Goal: Task Accomplishment & Management: Manage account settings

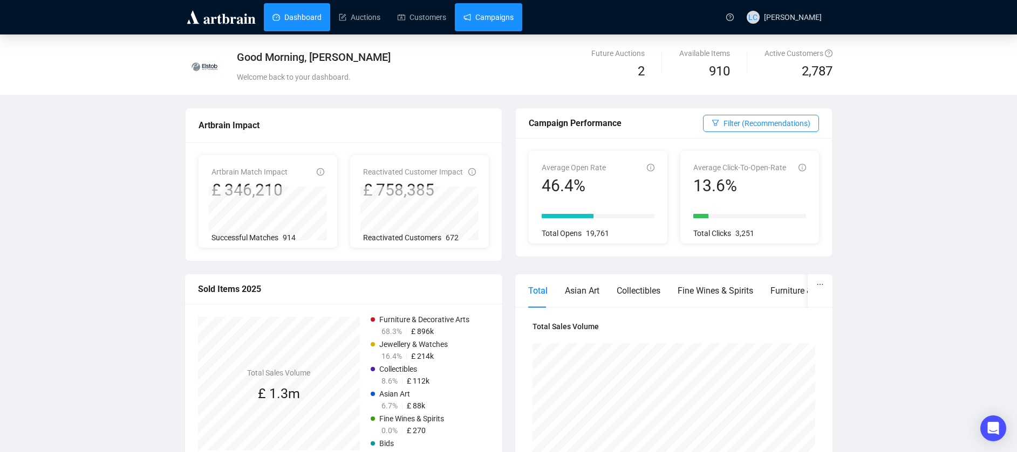
click at [480, 22] on link "Campaigns" at bounding box center [488, 17] width 50 height 28
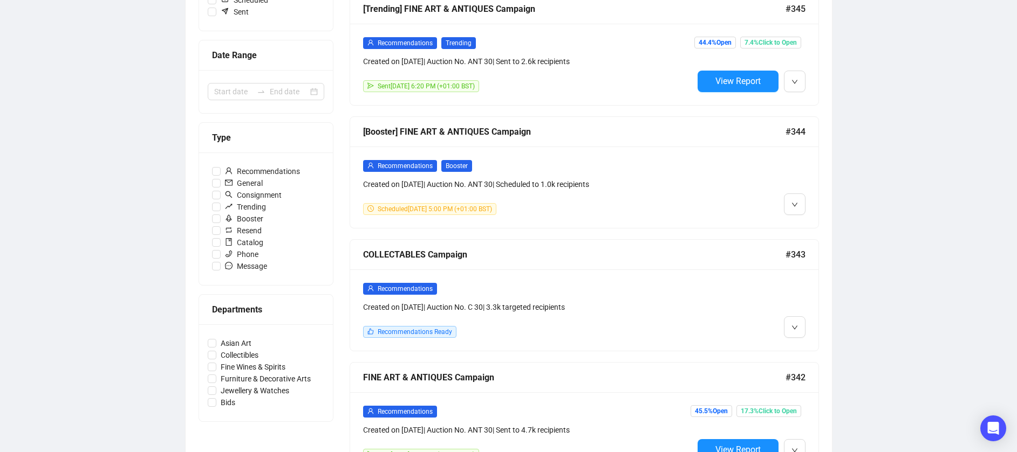
scroll to position [270, 0]
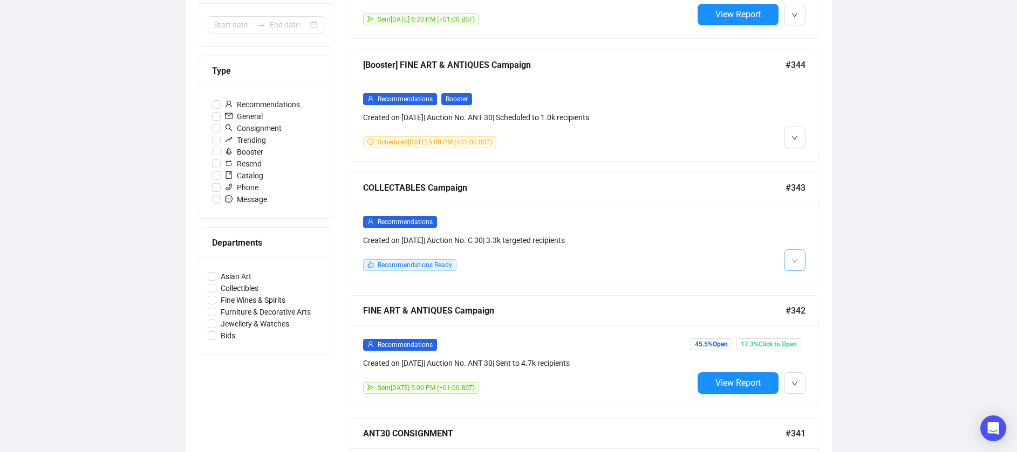
click at [800, 264] on button "button" at bounding box center [795, 261] width 22 height 22
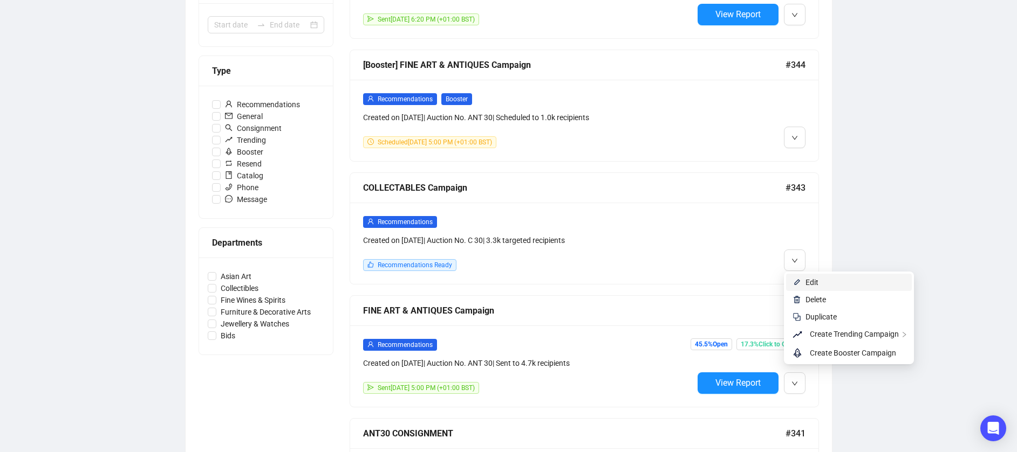
click at [812, 280] on span "Edit" at bounding box center [811, 282] width 13 height 9
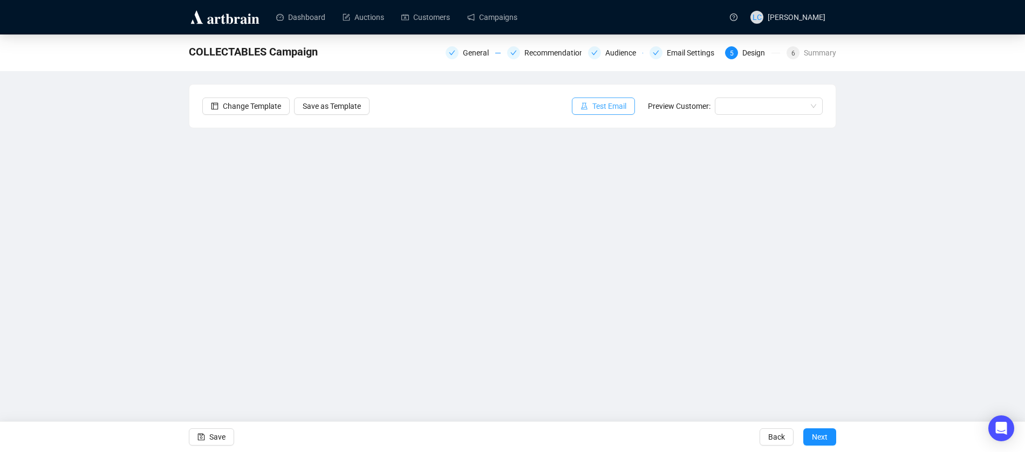
click at [609, 102] on span "Test Email" at bounding box center [609, 106] width 34 height 12
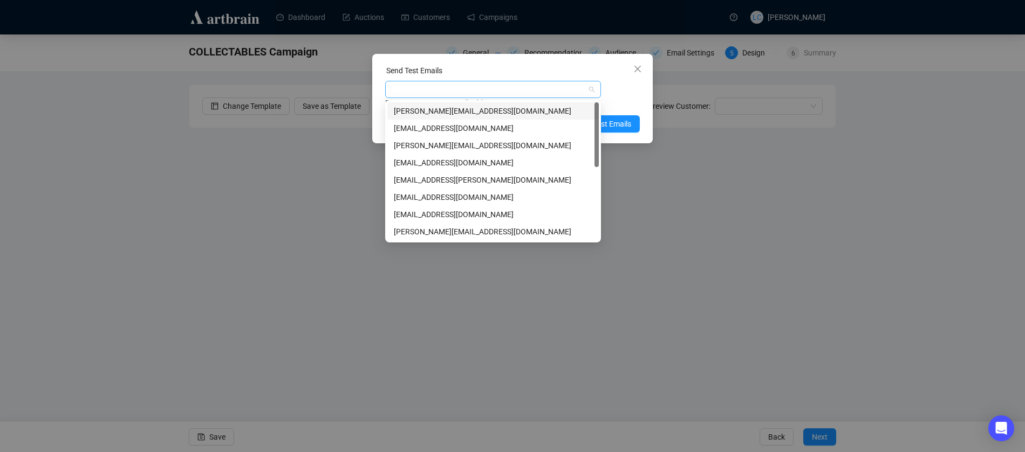
click at [548, 90] on div at bounding box center [487, 89] width 200 height 15
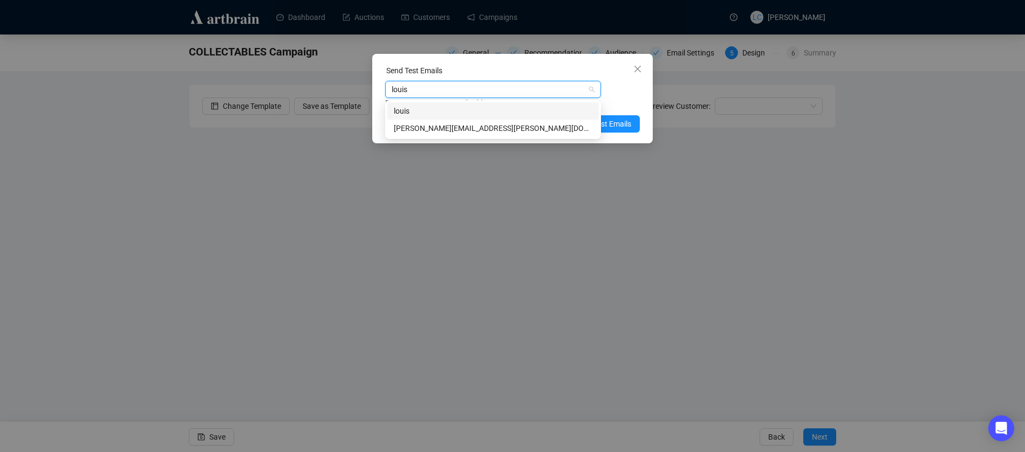
type input "[PERSON_NAME]"
click at [504, 126] on div "[PERSON_NAME][EMAIL_ADDRESS][PERSON_NAME][DOMAIN_NAME]" at bounding box center [493, 128] width 198 height 12
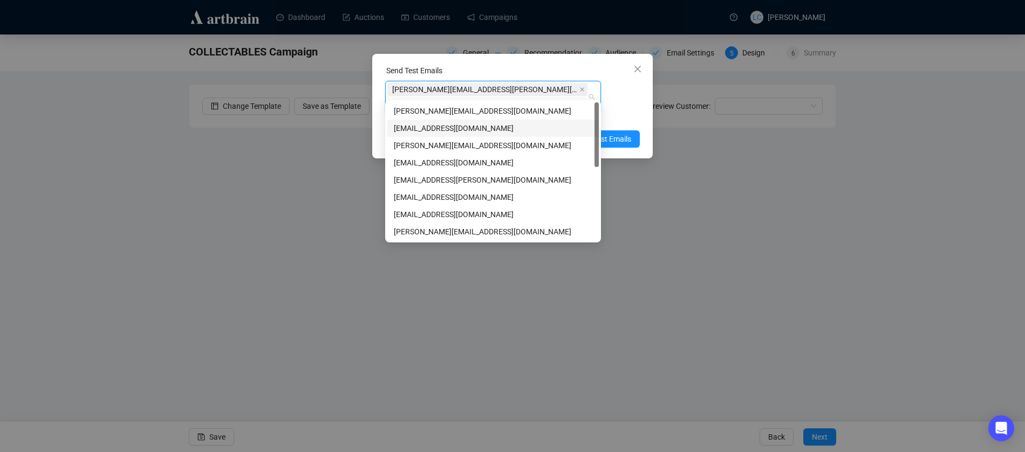
click at [617, 93] on div "[PERSON_NAME][EMAIL_ADDRESS][PERSON_NAME][DOMAIN_NAME] Enter up to 20 Test Emai…" at bounding box center [512, 102] width 255 height 43
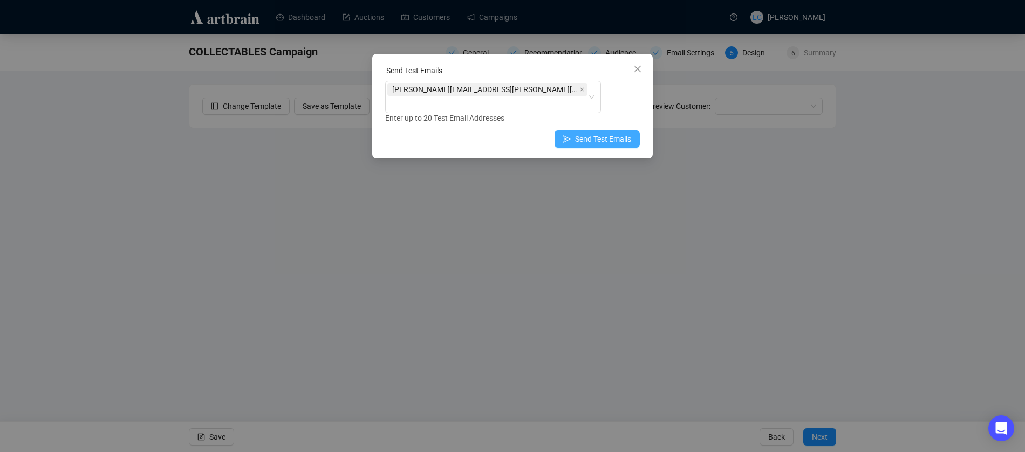
click at [607, 133] on span "Send Test Emails" at bounding box center [603, 139] width 56 height 12
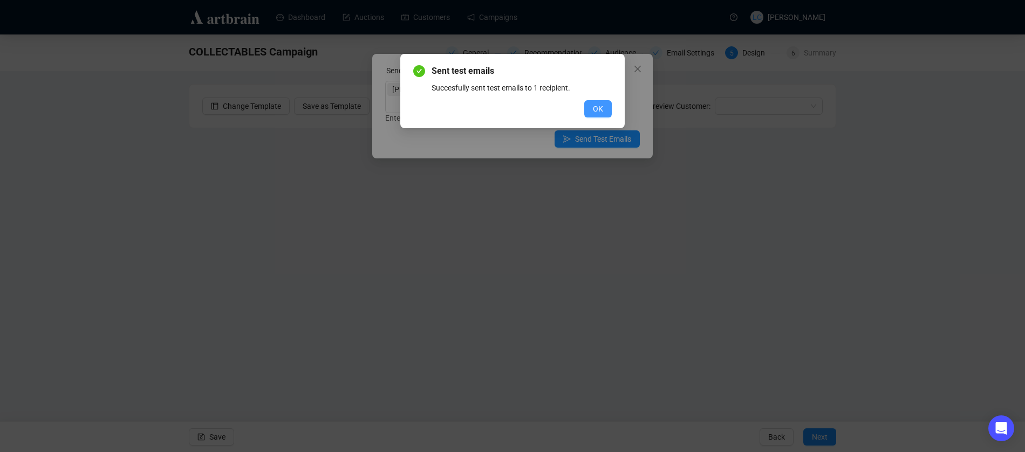
click at [606, 111] on button "OK" at bounding box center [598, 108] width 28 height 17
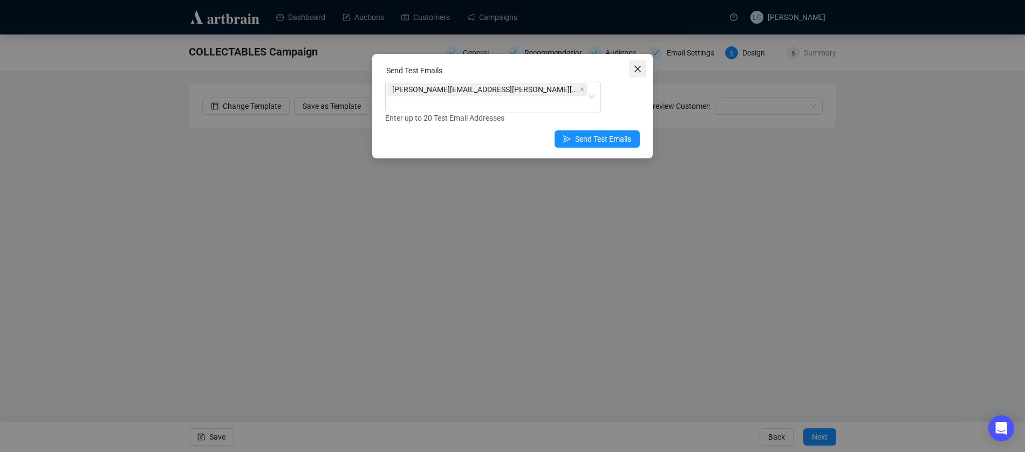
click at [635, 67] on icon "close" at bounding box center [637, 69] width 6 height 6
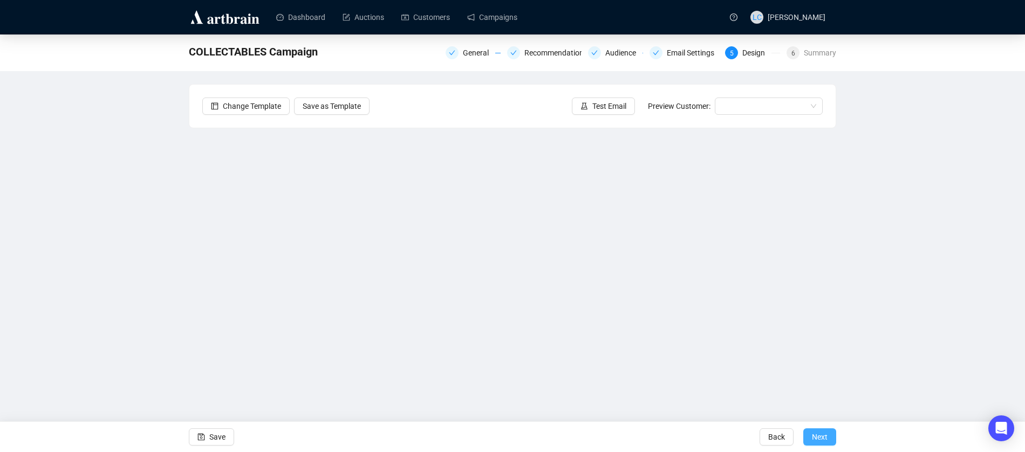
click at [828, 436] on button "Next" at bounding box center [819, 437] width 33 height 17
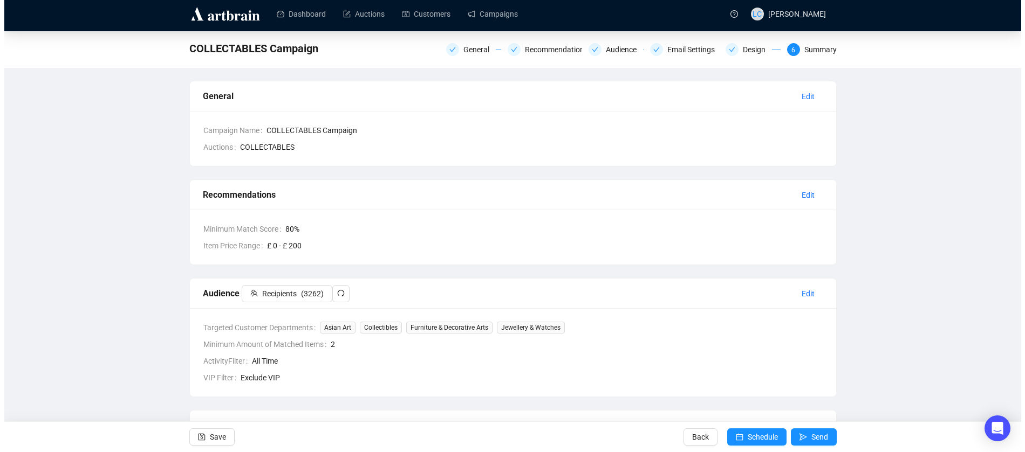
scroll to position [54, 0]
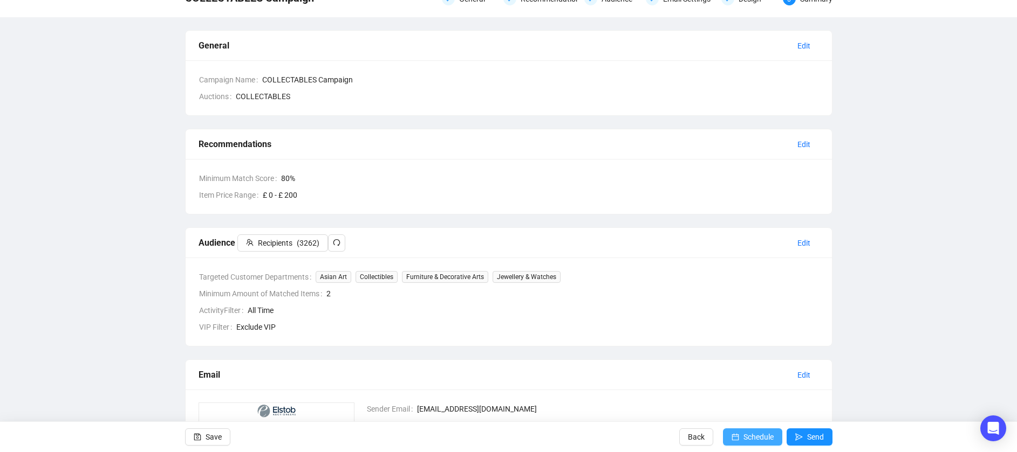
click at [747, 436] on span "Schedule" at bounding box center [758, 437] width 30 height 30
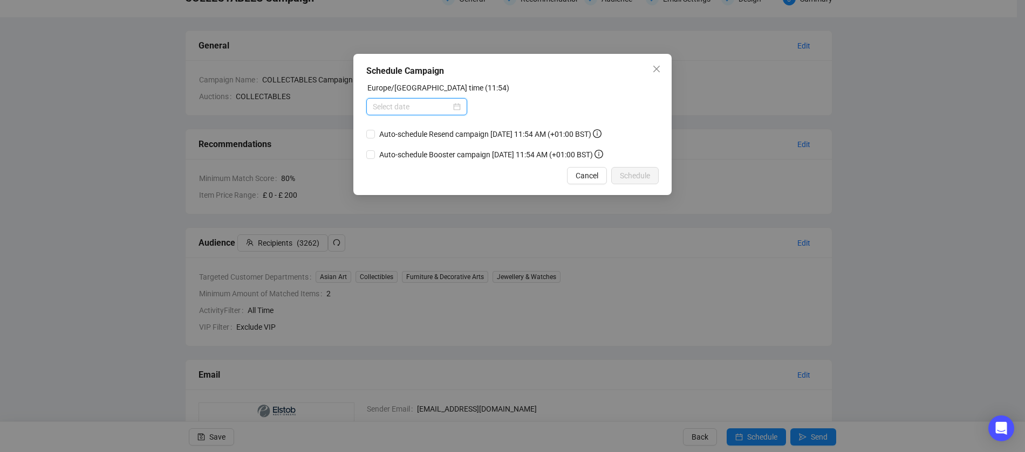
click at [409, 105] on input at bounding box center [412, 107] width 78 height 12
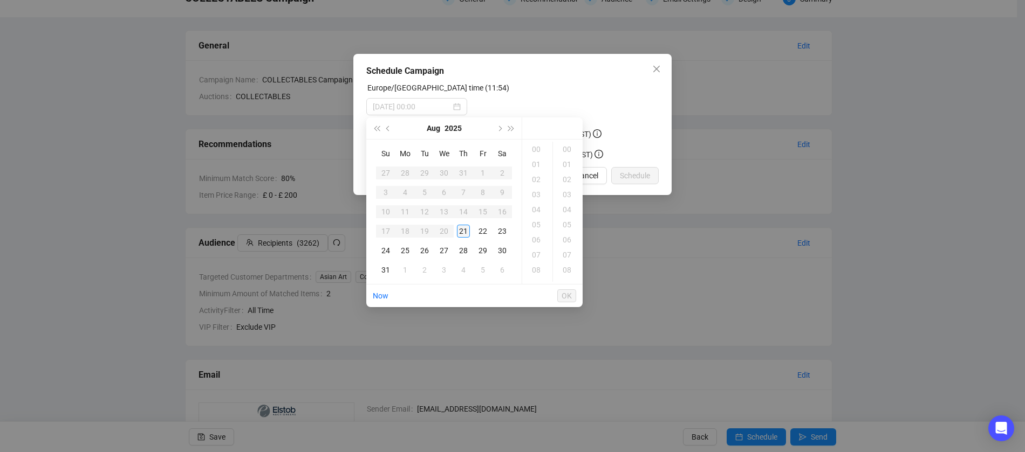
click at [465, 234] on div "21" at bounding box center [463, 231] width 13 height 13
click at [536, 243] on div "18" at bounding box center [537, 239] width 26 height 15
type input "[DATE] 18:00"
click at [566, 148] on div "00" at bounding box center [568, 149] width 26 height 15
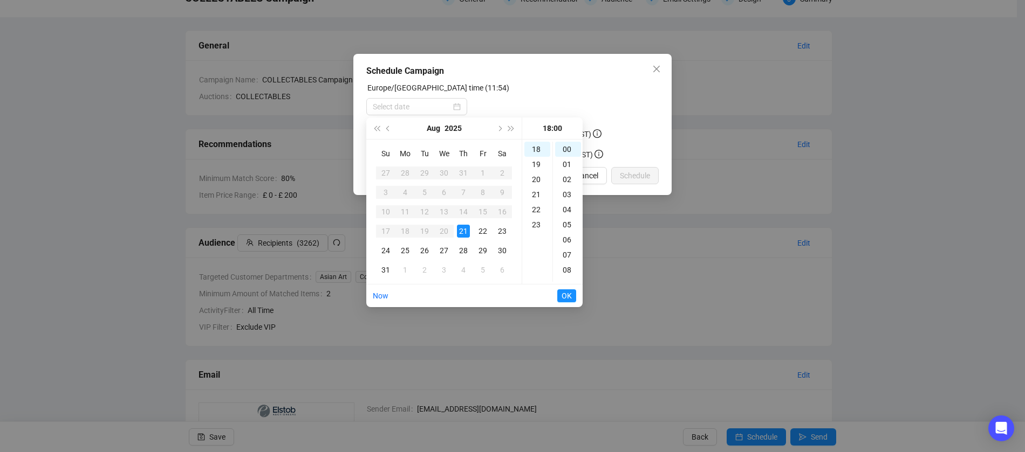
click at [651, 126] on form "Europe/[GEOGRAPHIC_DATA] time (11:54) Auto-schedule Resend campaign [DATE] 11:5…" at bounding box center [512, 121] width 292 height 79
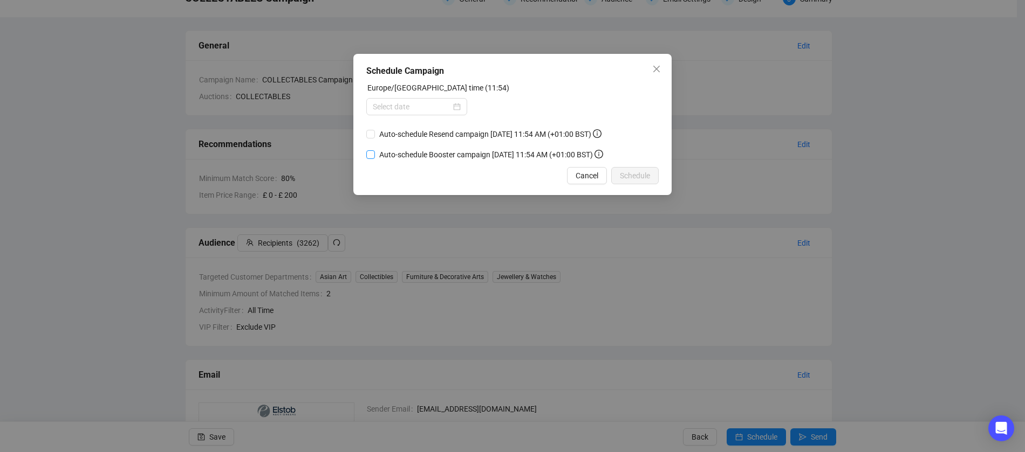
click at [395, 157] on span "Auto-schedule Booster campaign [DATE] 11:54 AM (+01:00 BST)" at bounding box center [491, 155] width 232 height 12
click at [375, 157] on input "Auto-schedule Booster campaign [DATE] 11:54 AM (+01:00 BST)" at bounding box center [370, 154] width 9 height 9
checkbox input "true"
click at [409, 112] on input at bounding box center [412, 107] width 78 height 12
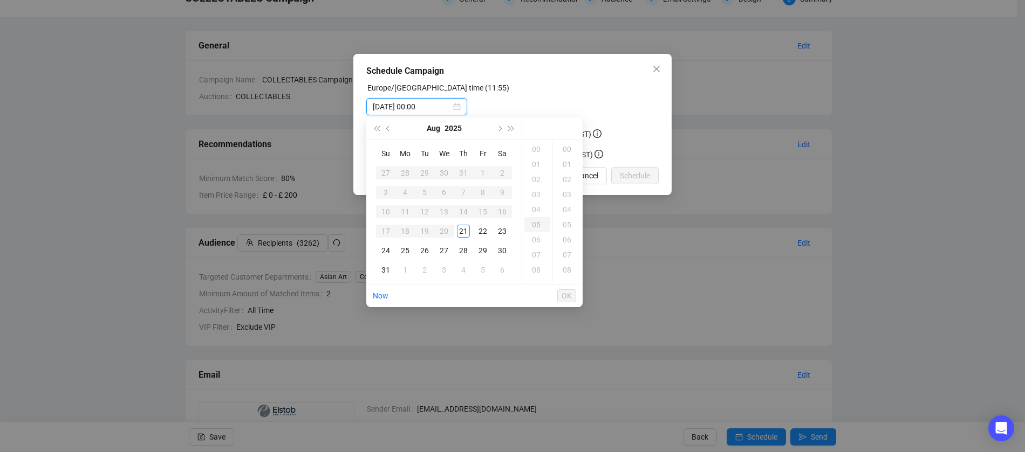
type input "[DATE] 00:00"
type input "[DATE] 05:00"
type input "[DATE] 00:00"
type input "[DATE] 19:00"
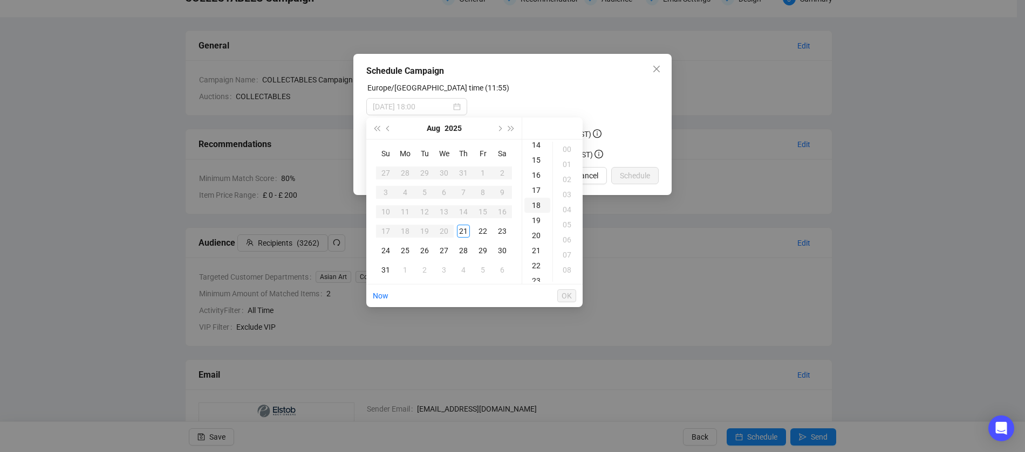
click at [537, 207] on div "18" at bounding box center [537, 205] width 26 height 15
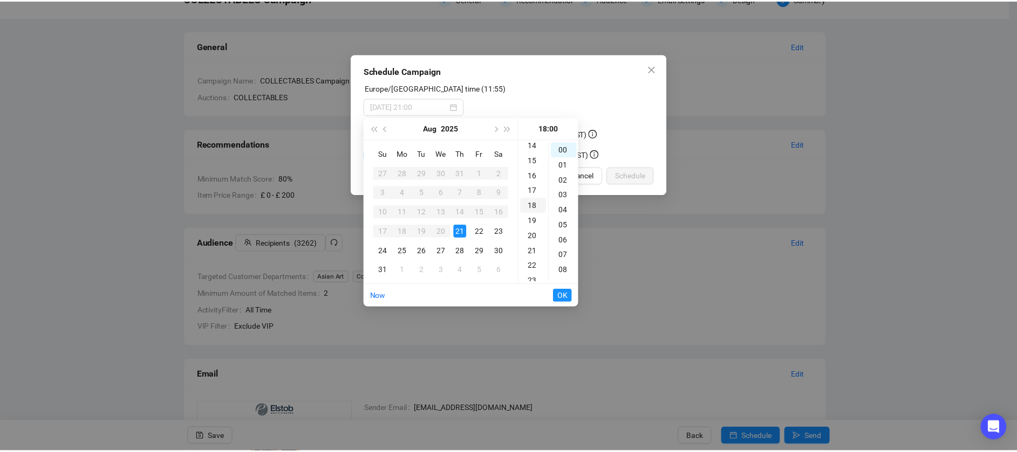
scroll to position [272, 0]
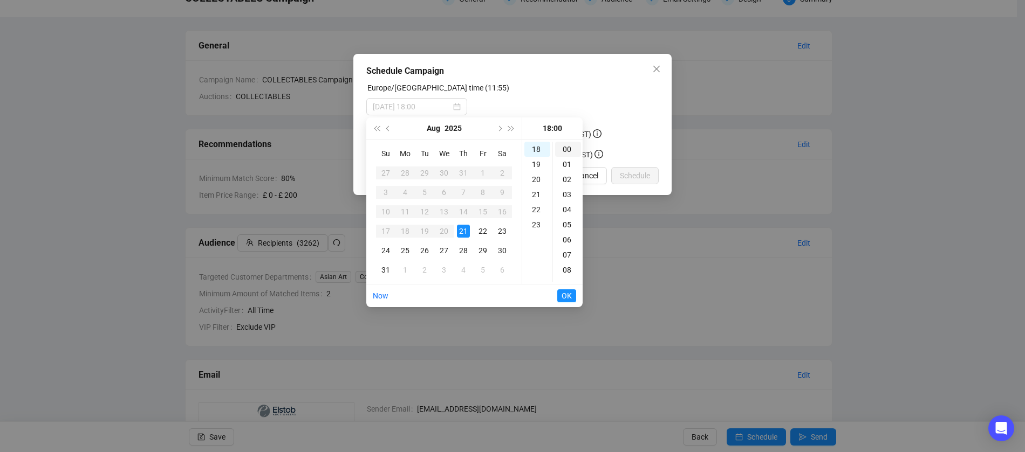
click at [565, 146] on div "00" at bounding box center [568, 149] width 26 height 15
type input "[DATE] 18:00"
click at [569, 296] on span "OK" at bounding box center [566, 296] width 10 height 20
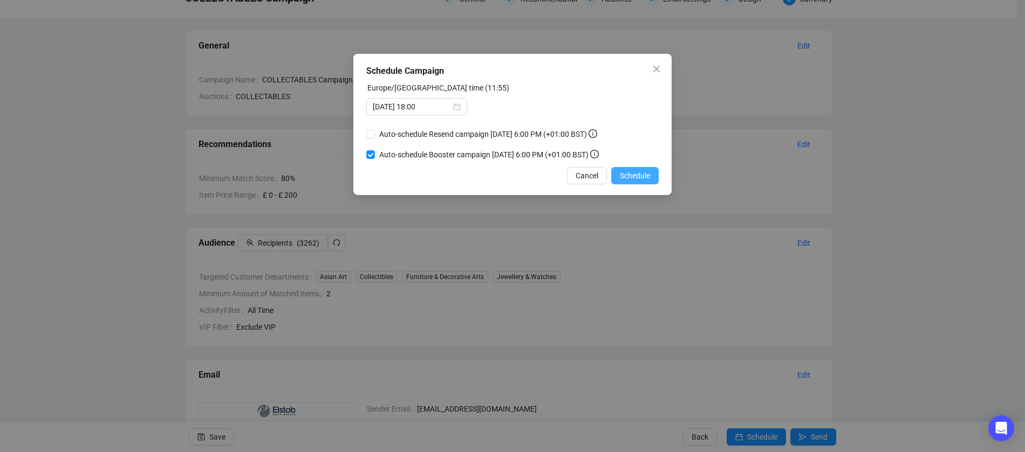
click at [632, 176] on span "Schedule" at bounding box center [635, 176] width 30 height 12
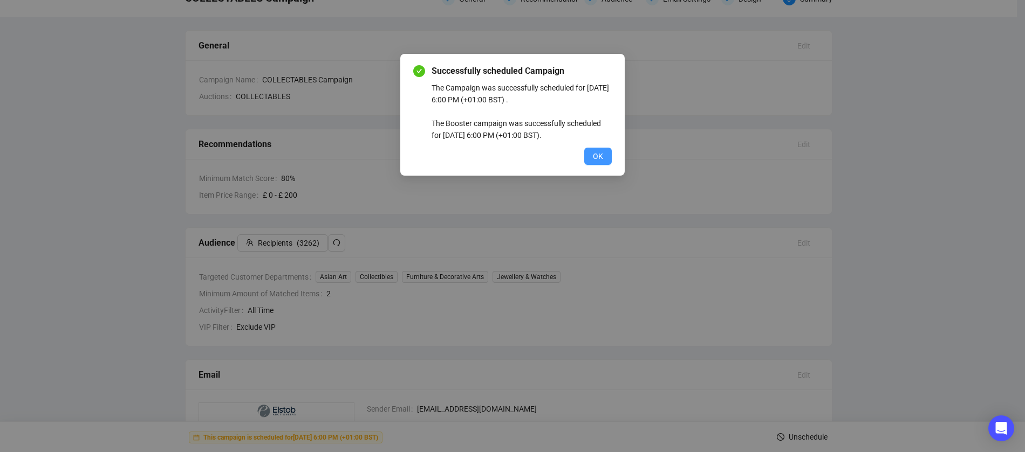
click at [600, 158] on span "OK" at bounding box center [598, 156] width 10 height 12
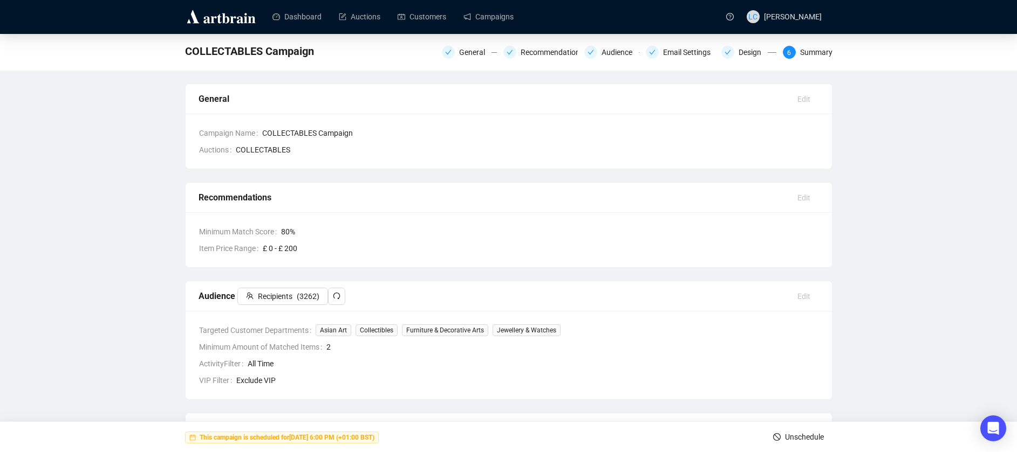
scroll to position [0, 0]
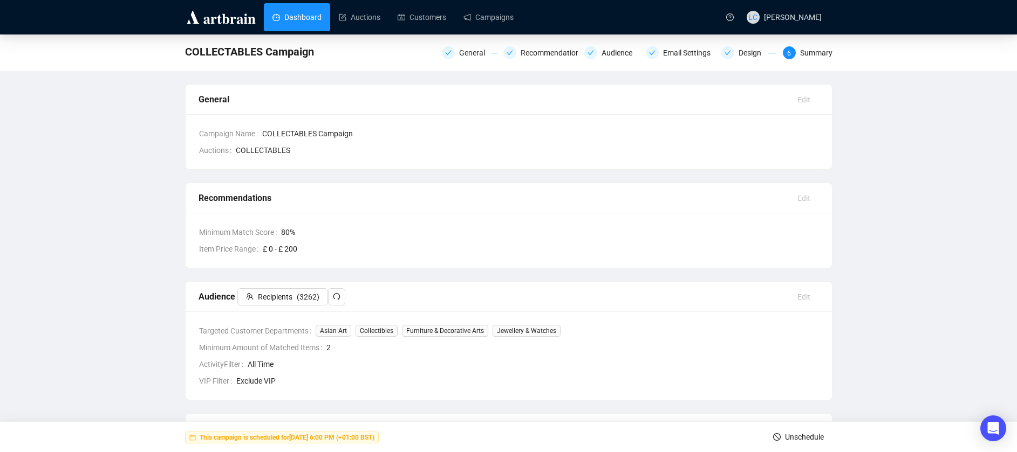
click at [297, 20] on link "Dashboard" at bounding box center [296, 17] width 49 height 28
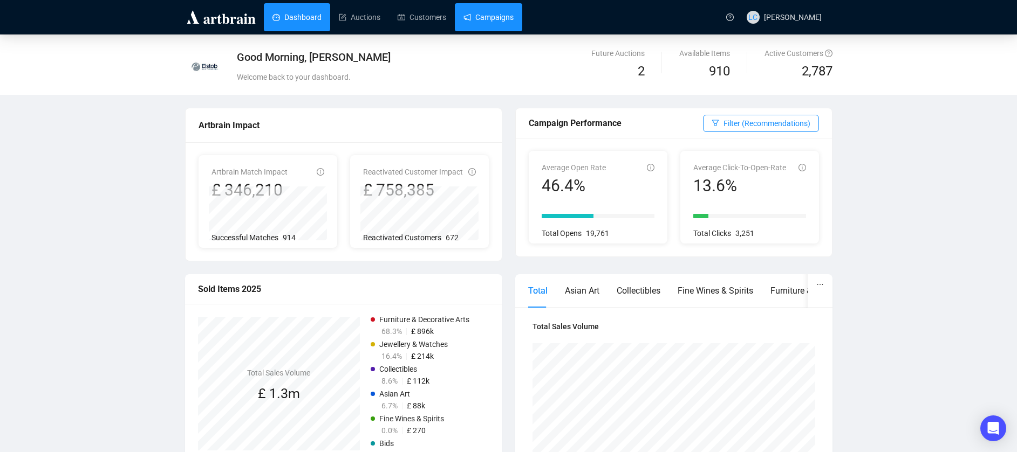
click at [476, 15] on link "Campaigns" at bounding box center [488, 17] width 50 height 28
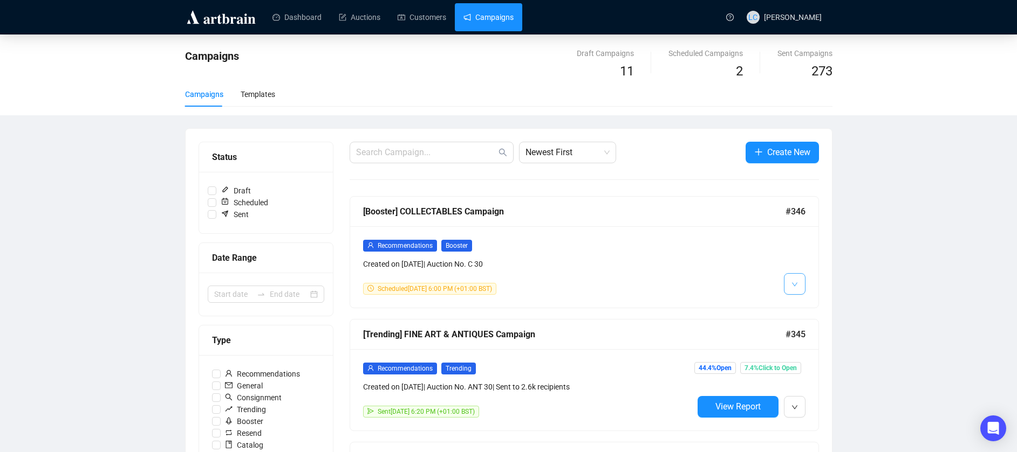
click at [793, 285] on icon "down" at bounding box center [794, 284] width 6 height 6
click at [749, 290] on div at bounding box center [749, 267] width 112 height 56
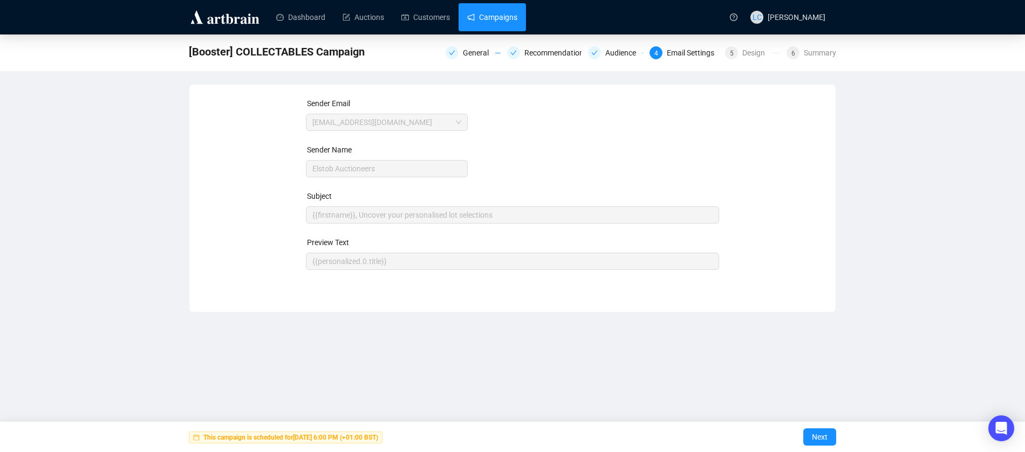
click at [506, 24] on link "Campaigns" at bounding box center [492, 17] width 50 height 28
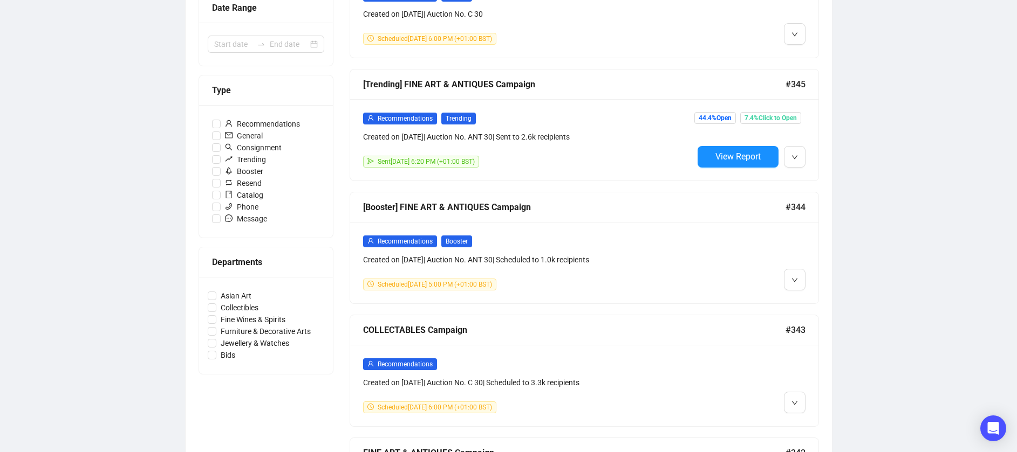
scroll to position [270, 0]
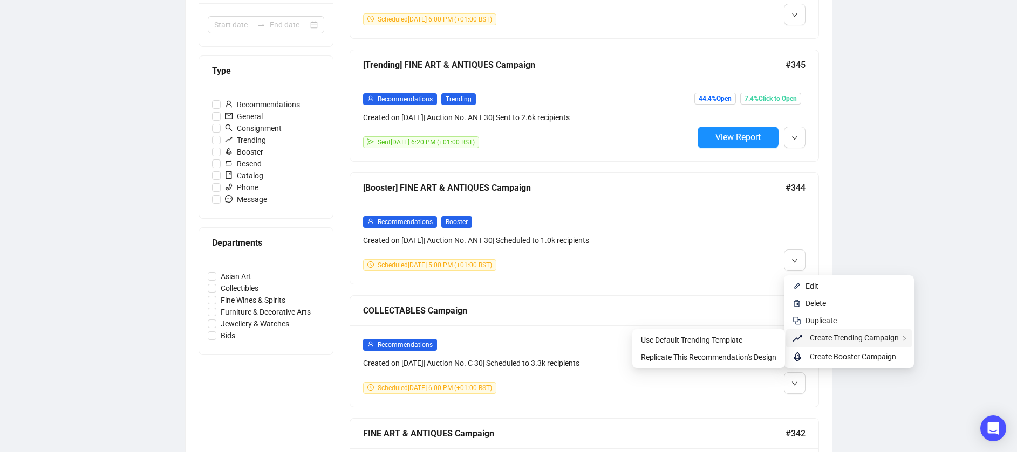
click at [832, 334] on span "Create Trending Campaign" at bounding box center [853, 338] width 89 height 9
drag, startPoint x: 776, startPoint y: 358, endPoint x: 746, endPoint y: 340, distance: 34.8
click at [746, 340] on Campaign-popup "Use Default Trending Template Replicate This Recommendation's Design" at bounding box center [708, 348] width 153 height 39
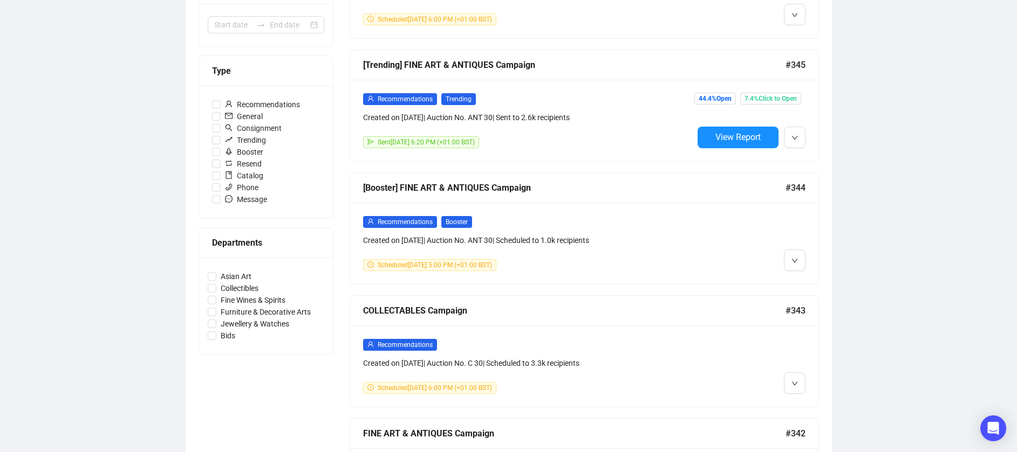
scroll to position [353, 0]
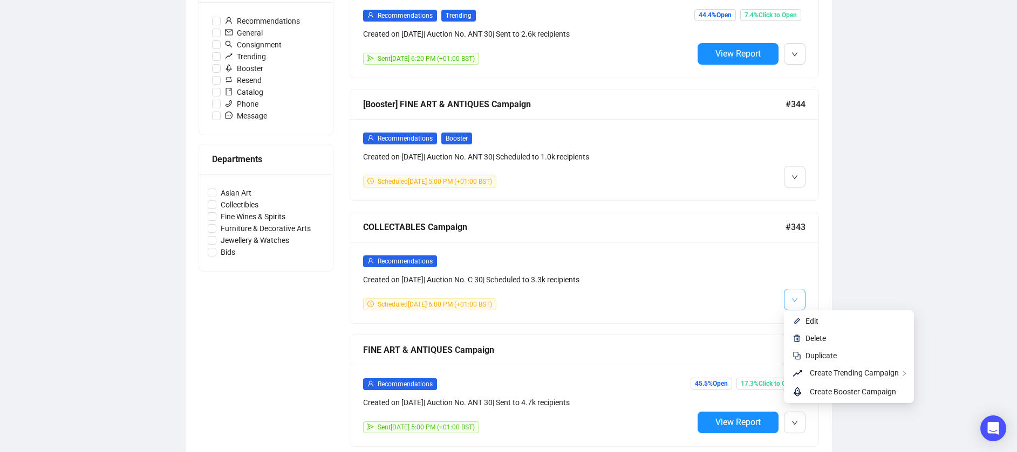
click at [794, 300] on icon "down" at bounding box center [794, 300] width 6 height 6
click at [754, 379] on span "Use Default Trending Template" at bounding box center [708, 375] width 135 height 12
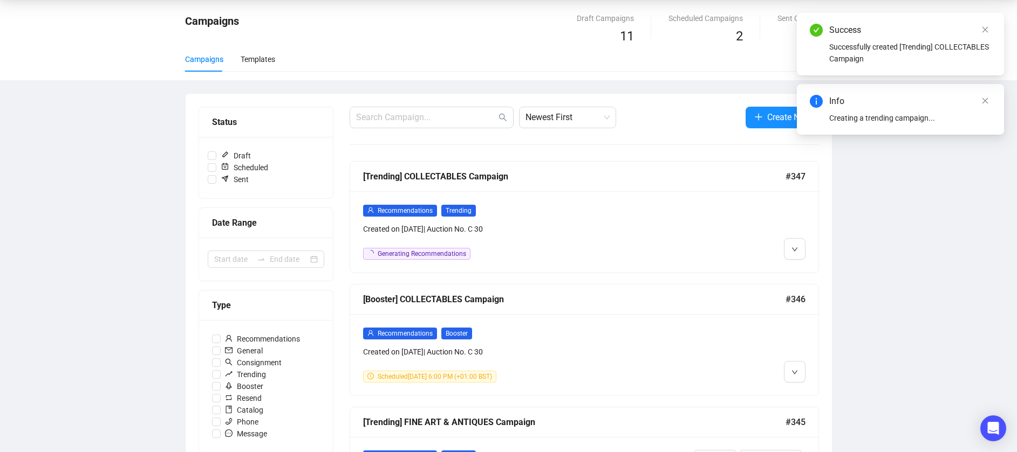
scroll to position [54, 0]
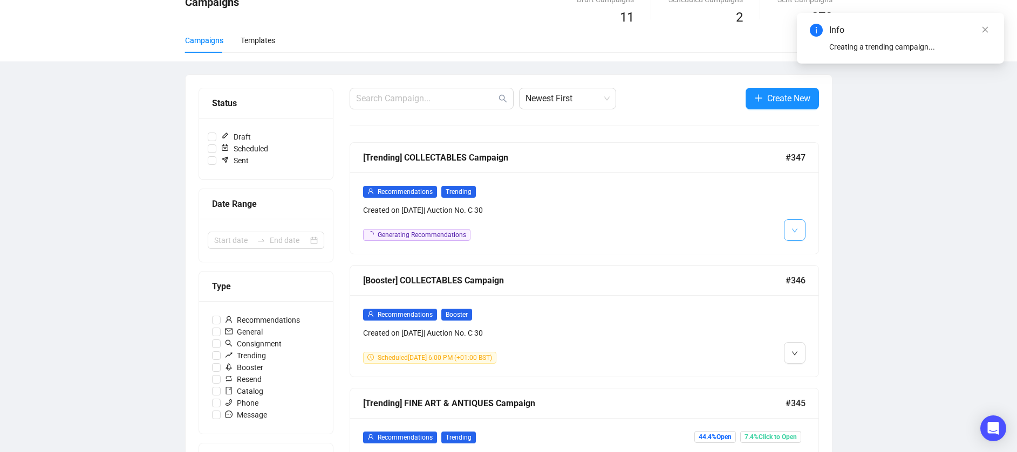
click at [798, 234] on button "button" at bounding box center [795, 230] width 22 height 22
click at [803, 251] on li "Edit" at bounding box center [809, 253] width 46 height 17
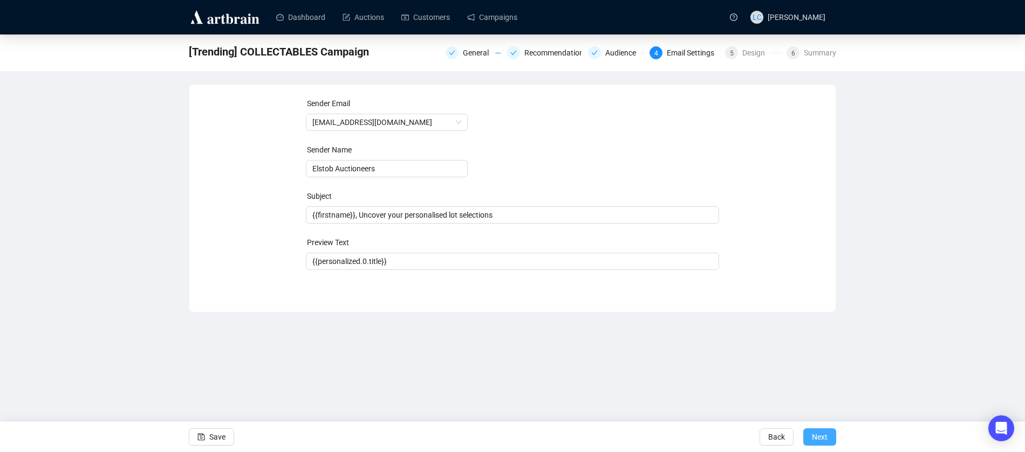
click at [816, 441] on span "Next" at bounding box center [820, 437] width 16 height 30
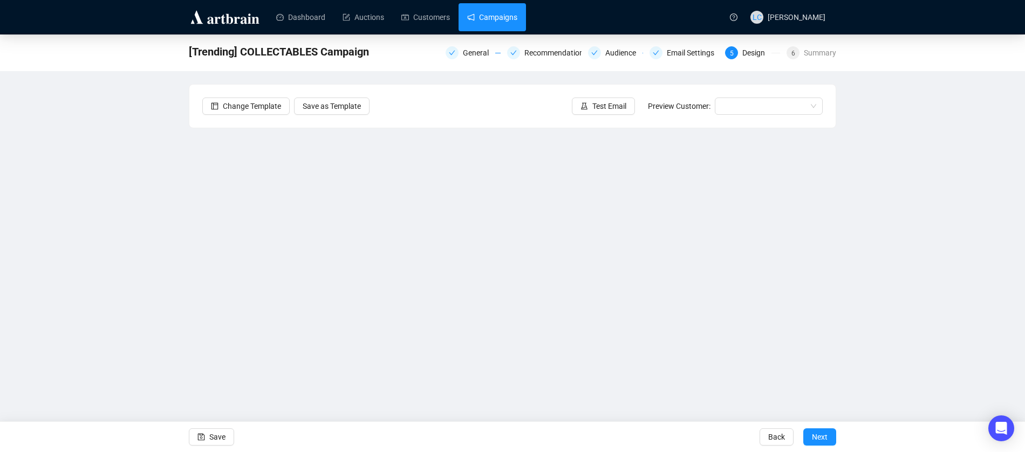
click at [507, 21] on link "Campaigns" at bounding box center [492, 17] width 50 height 28
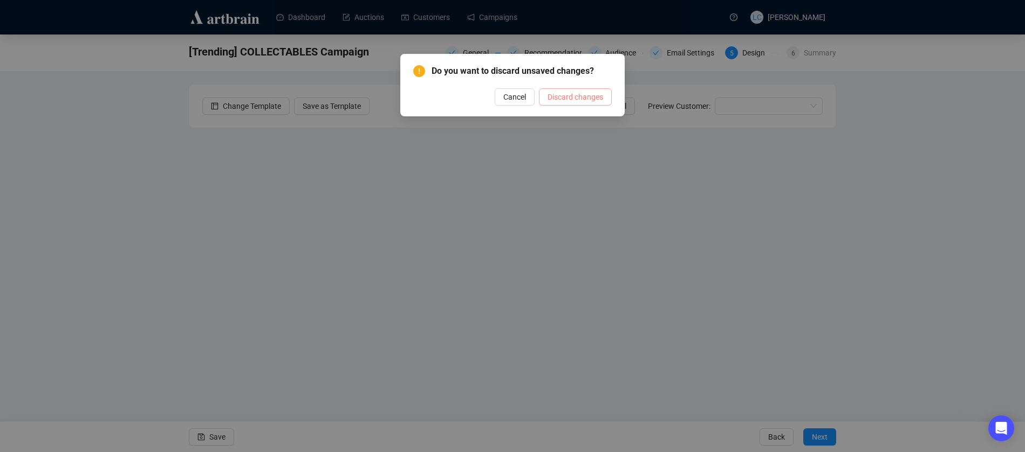
click at [556, 99] on span "Discard changes" at bounding box center [575, 97] width 56 height 12
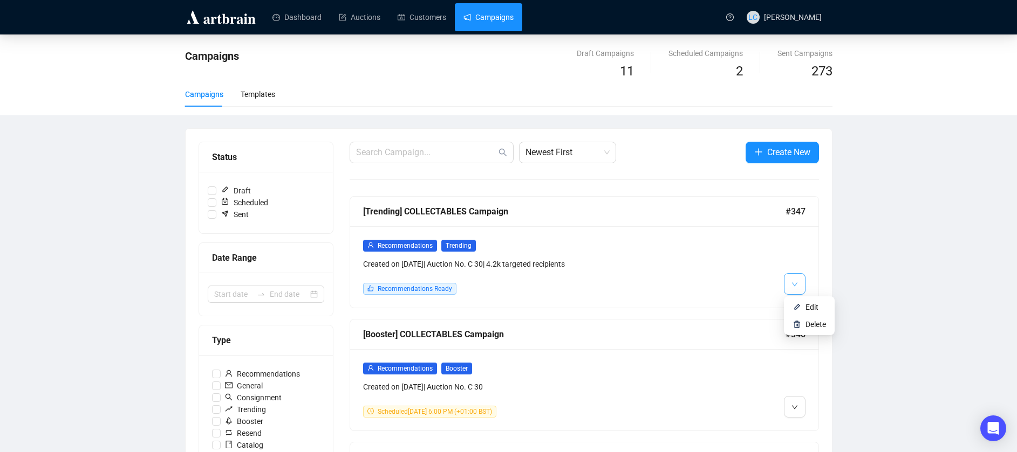
click at [797, 284] on icon "down" at bounding box center [794, 284] width 6 height 6
click at [806, 321] on span "Delete" at bounding box center [815, 324] width 20 height 9
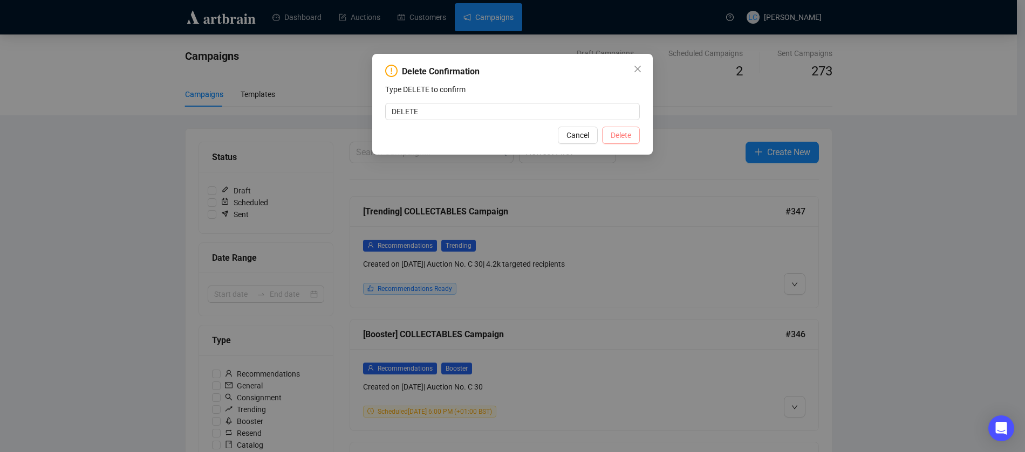
type input "DELETE"
click at [613, 136] on span "Delete" at bounding box center [620, 135] width 20 height 12
